Goal: Navigation & Orientation: Find specific page/section

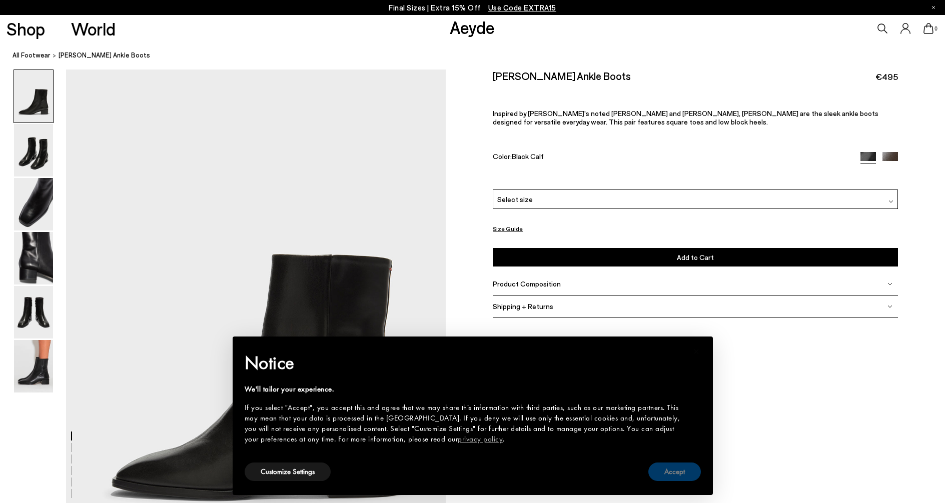
click at [683, 467] on button "Accept" at bounding box center [675, 472] width 53 height 19
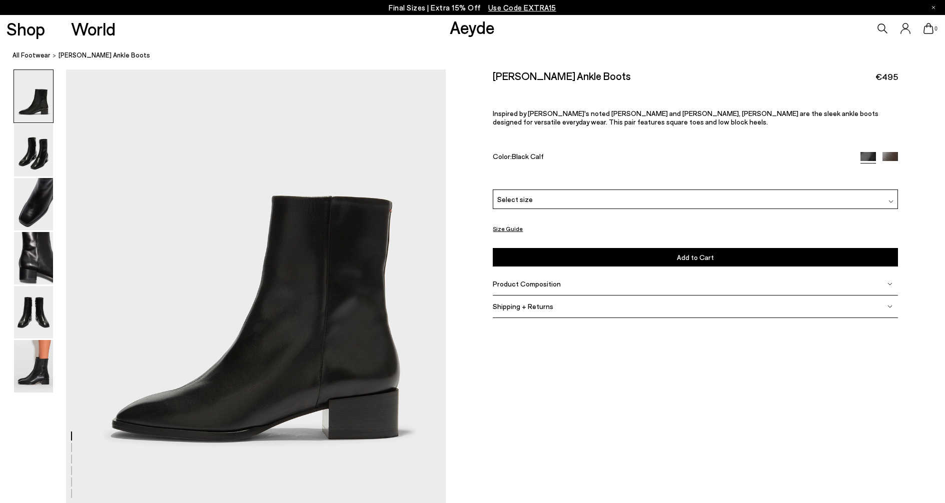
scroll to position [59, 0]
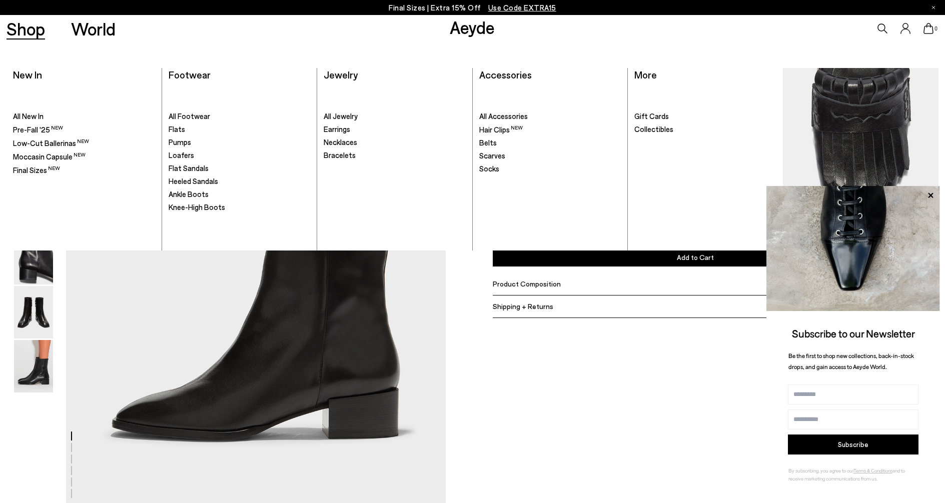
click at [13, 24] on link "Shop" at bounding box center [26, 29] width 39 height 18
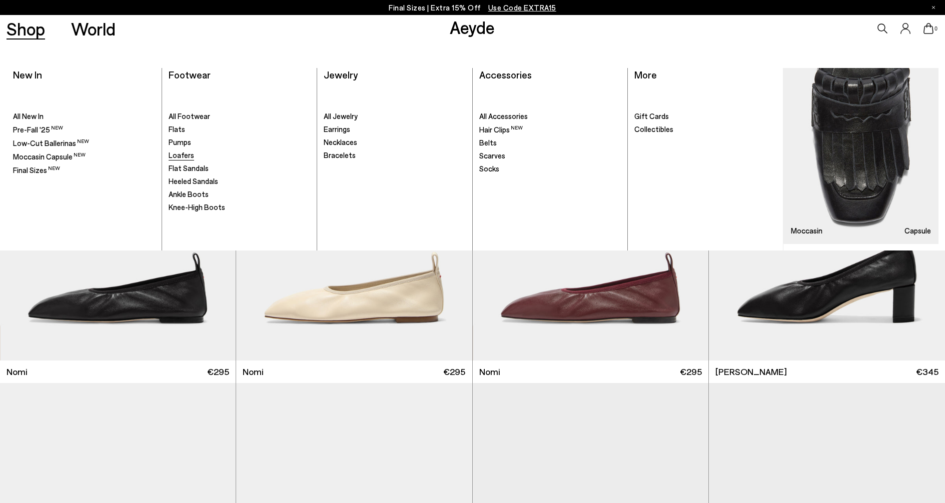
click at [185, 156] on span "Loafers" at bounding box center [182, 155] width 26 height 9
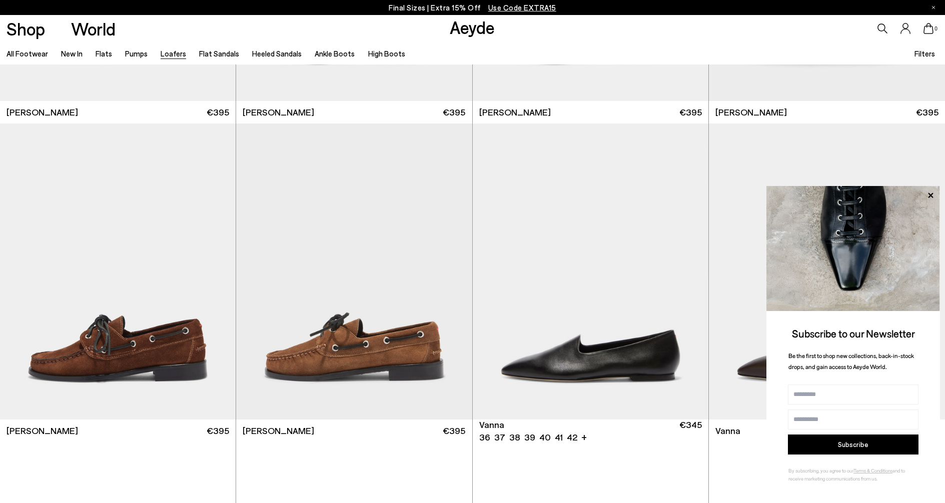
scroll to position [1228, 0]
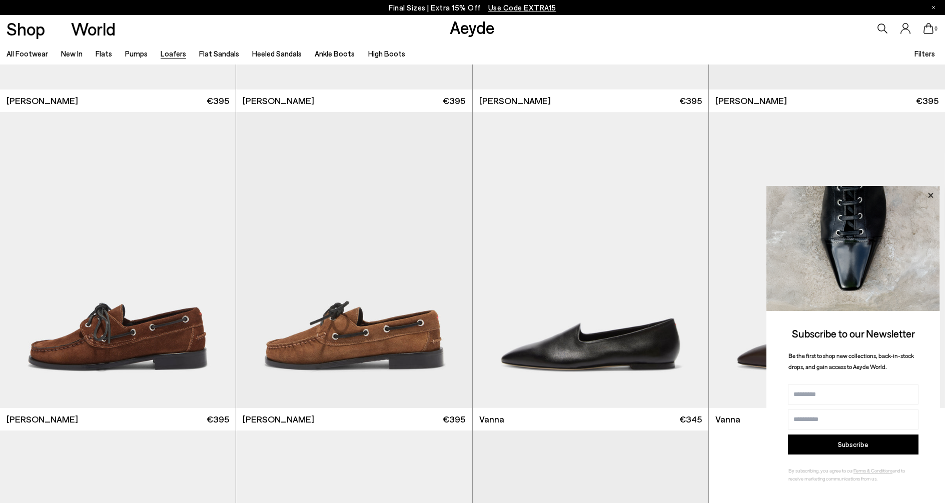
click at [933, 195] on icon at bounding box center [930, 195] width 13 height 13
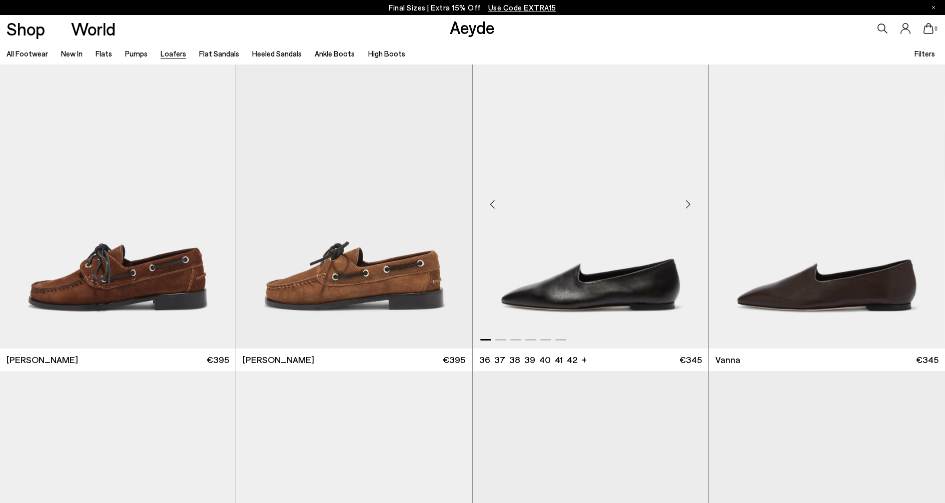
scroll to position [1289, 0]
